Goal: Entertainment & Leisure: Consume media (video, audio)

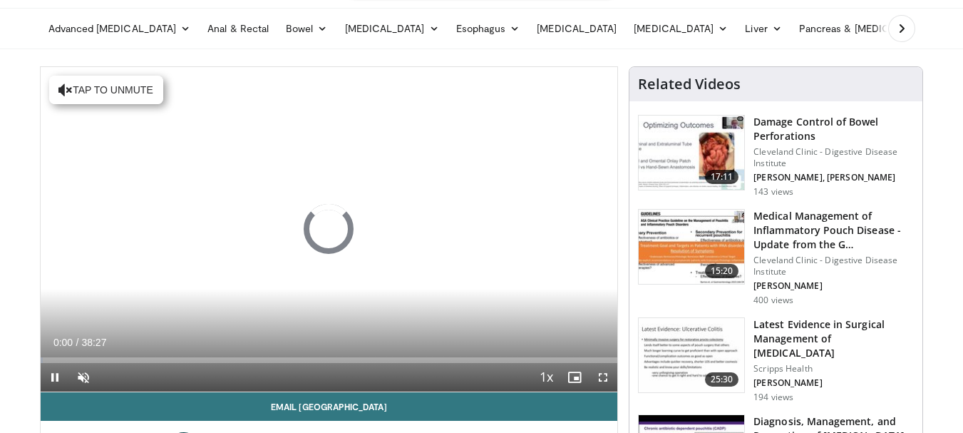
scroll to position [71, 0]
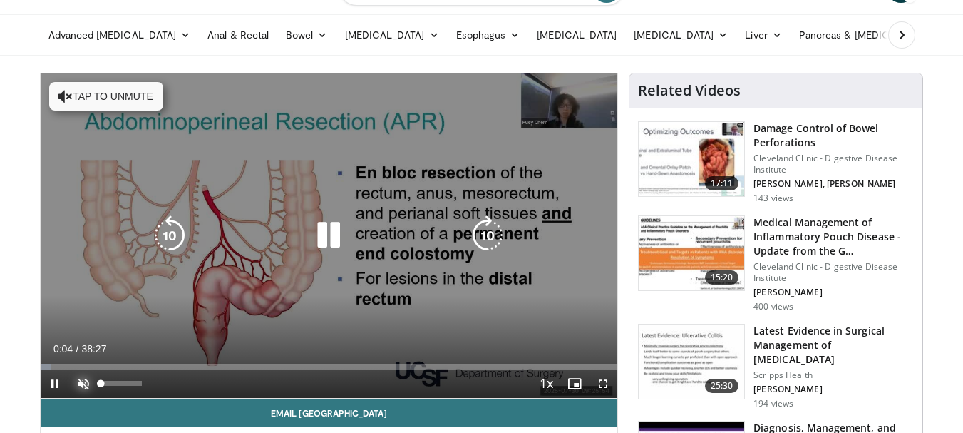
click at [81, 381] on span "Video Player" at bounding box center [83, 383] width 29 height 29
click at [566, 304] on div "10 seconds Tap to unmute" at bounding box center [329, 235] width 577 height 324
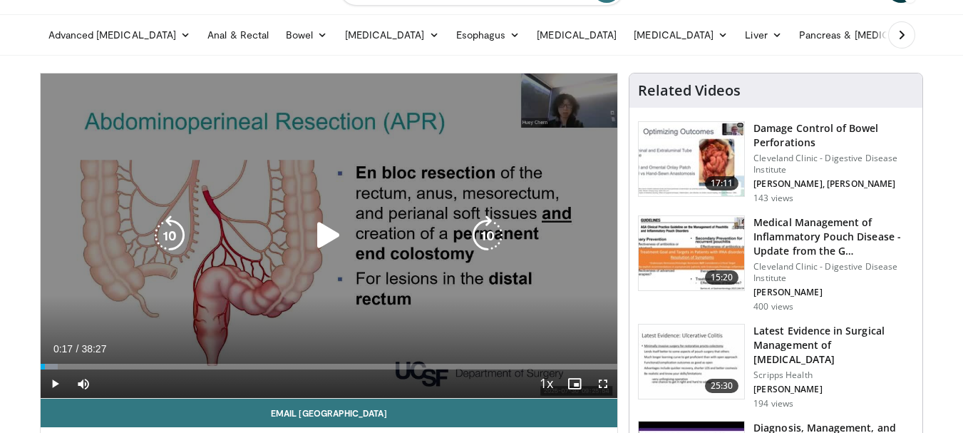
click at [566, 306] on div "10 seconds Tap to unmute" at bounding box center [329, 235] width 577 height 324
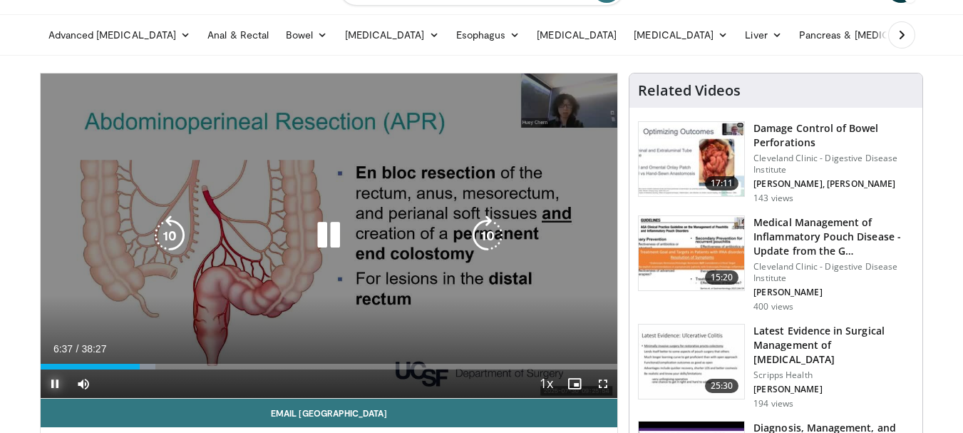
click at [54, 384] on span "Video Player" at bounding box center [55, 383] width 29 height 29
click at [55, 388] on span "Video Player" at bounding box center [55, 383] width 29 height 29
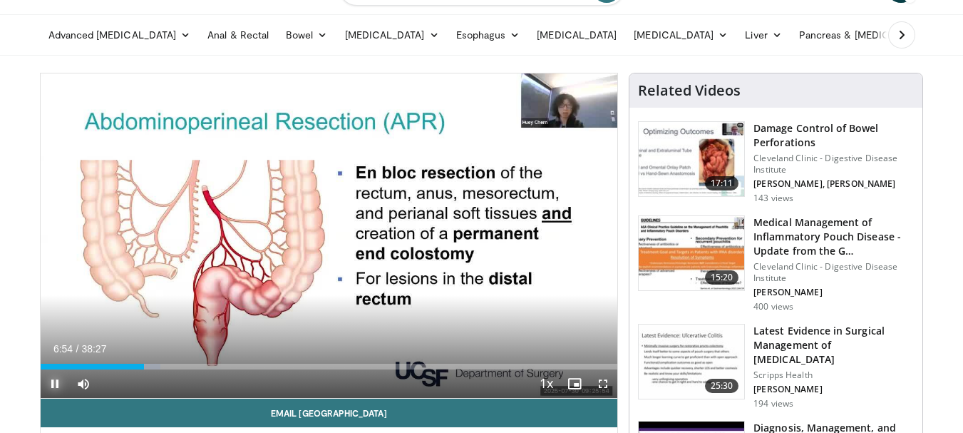
click at [57, 384] on span "Video Player" at bounding box center [55, 383] width 29 height 29
click at [56, 381] on span "Video Player" at bounding box center [55, 383] width 29 height 29
click at [48, 384] on span "Video Player" at bounding box center [55, 383] width 29 height 29
click at [56, 381] on span "Video Player" at bounding box center [55, 383] width 29 height 29
click at [53, 379] on span "Video Player" at bounding box center [55, 383] width 29 height 29
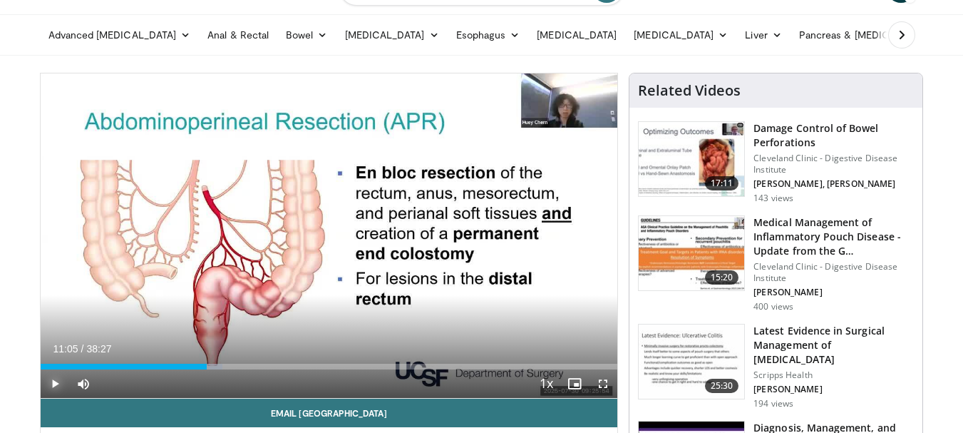
click at [58, 388] on span "Video Player" at bounding box center [55, 383] width 29 height 29
click at [56, 379] on span "Video Player" at bounding box center [55, 383] width 29 height 29
click at [59, 385] on span "Video Player" at bounding box center [55, 383] width 29 height 29
click at [57, 382] on span "Video Player" at bounding box center [55, 383] width 29 height 29
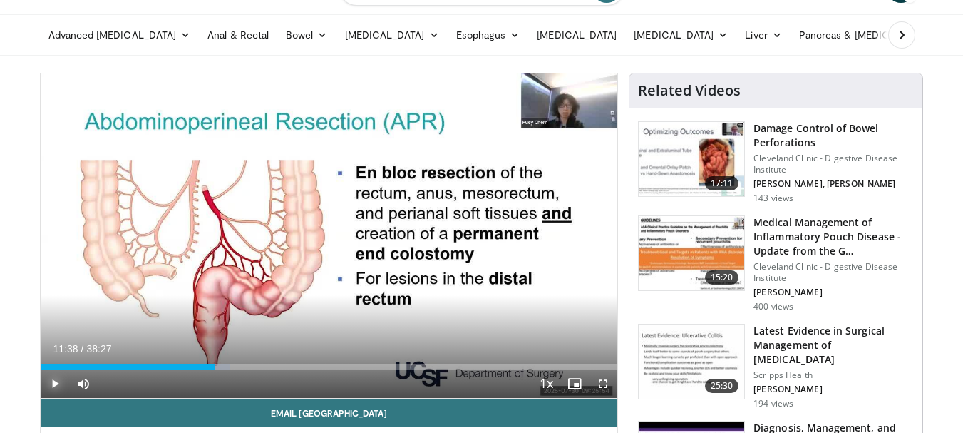
click at [56, 382] on span "Video Player" at bounding box center [55, 383] width 29 height 29
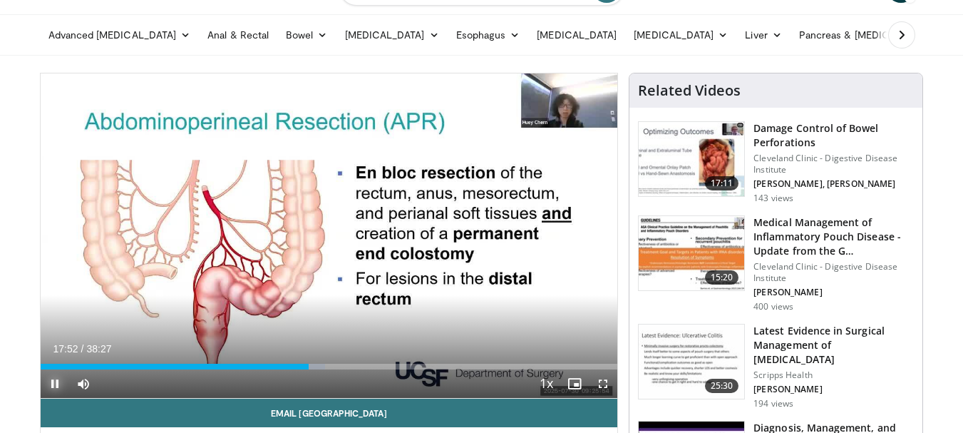
click at [56, 378] on span "Video Player" at bounding box center [55, 383] width 29 height 29
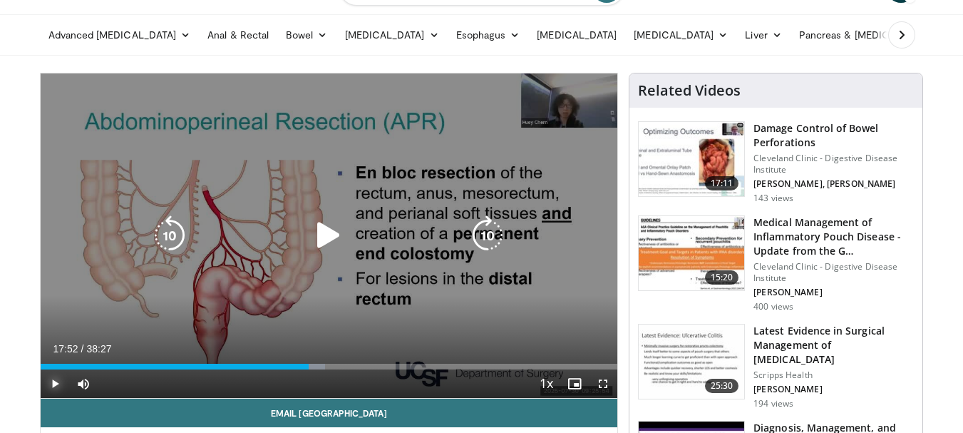
click at [59, 383] on span "Video Player" at bounding box center [55, 383] width 29 height 29
click at [41, 369] on button "Pause" at bounding box center [55, 383] width 29 height 29
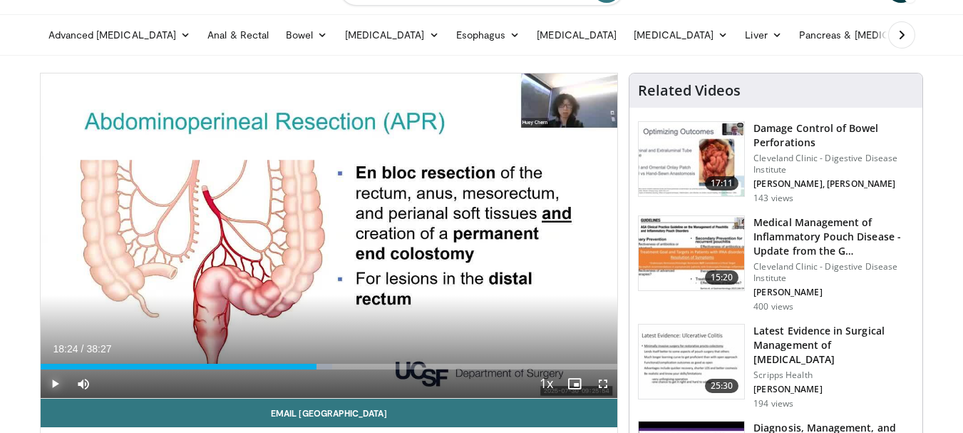
click at [41, 369] on button "Play" at bounding box center [55, 383] width 29 height 29
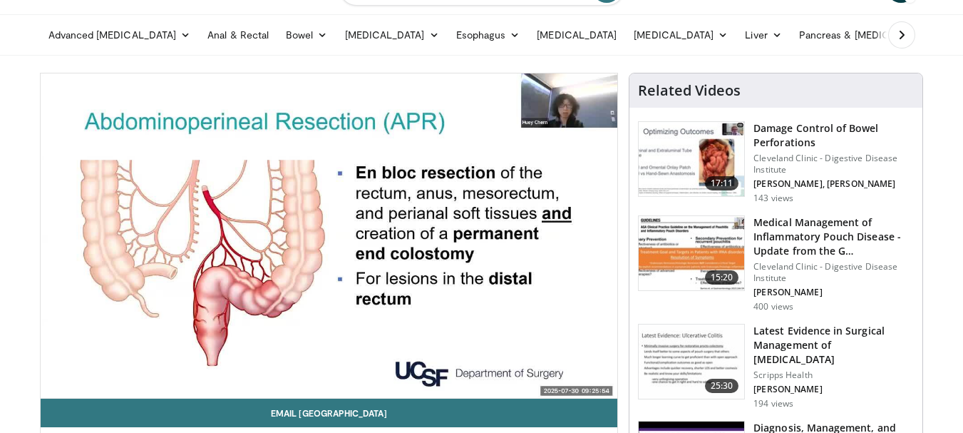
click at [41, 369] on button "Pause" at bounding box center [55, 383] width 29 height 29
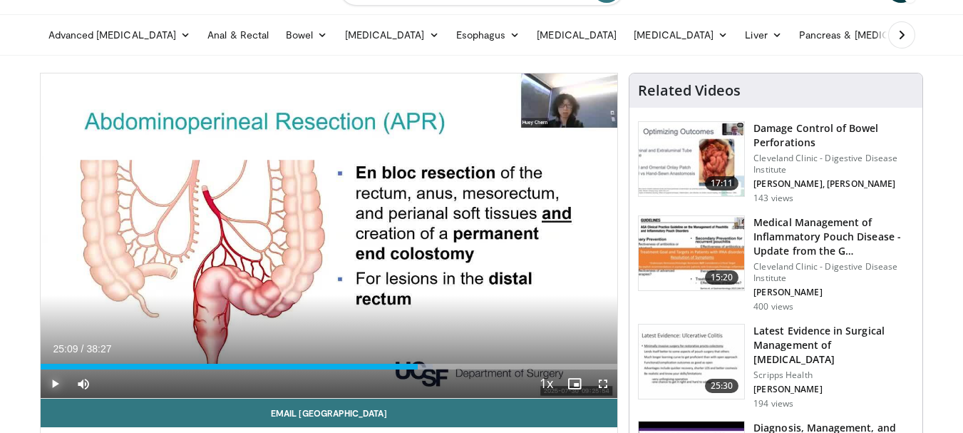
click at [41, 369] on button "Play" at bounding box center [55, 383] width 29 height 29
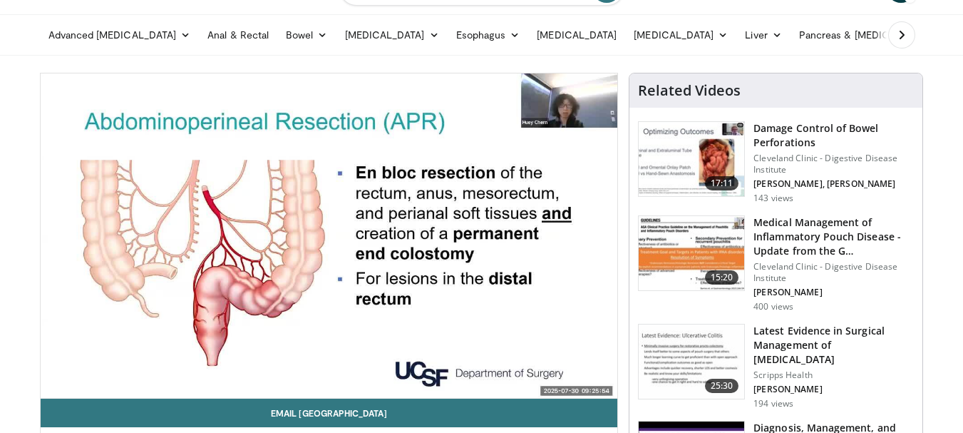
click at [41, 369] on button "Pause" at bounding box center [55, 383] width 29 height 29
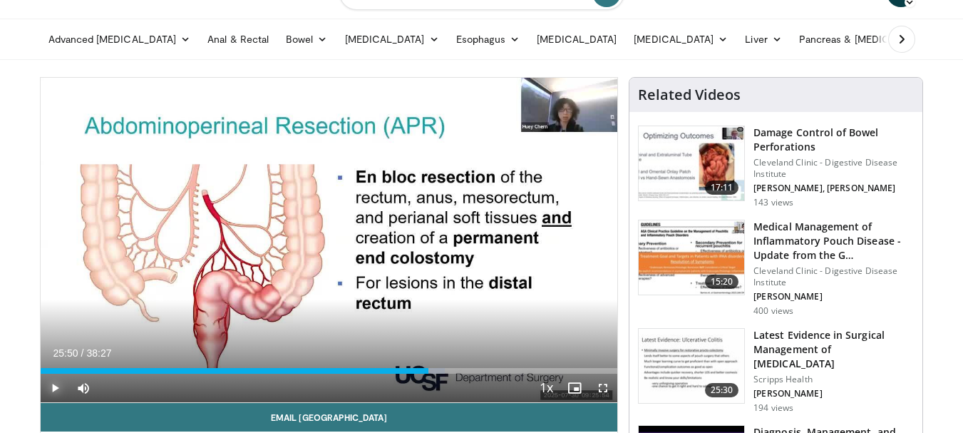
scroll to position [36, 0]
